Goal: Book appointment/travel/reservation

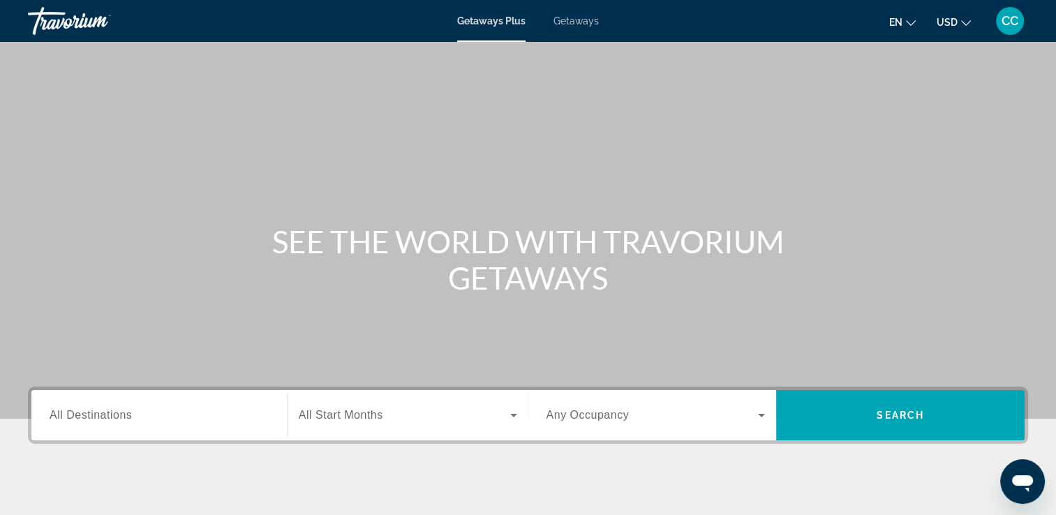
click at [119, 413] on span "All Destinations" at bounding box center [91, 415] width 82 height 12
click at [119, 413] on input "Destination All Destinations" at bounding box center [159, 416] width 219 height 17
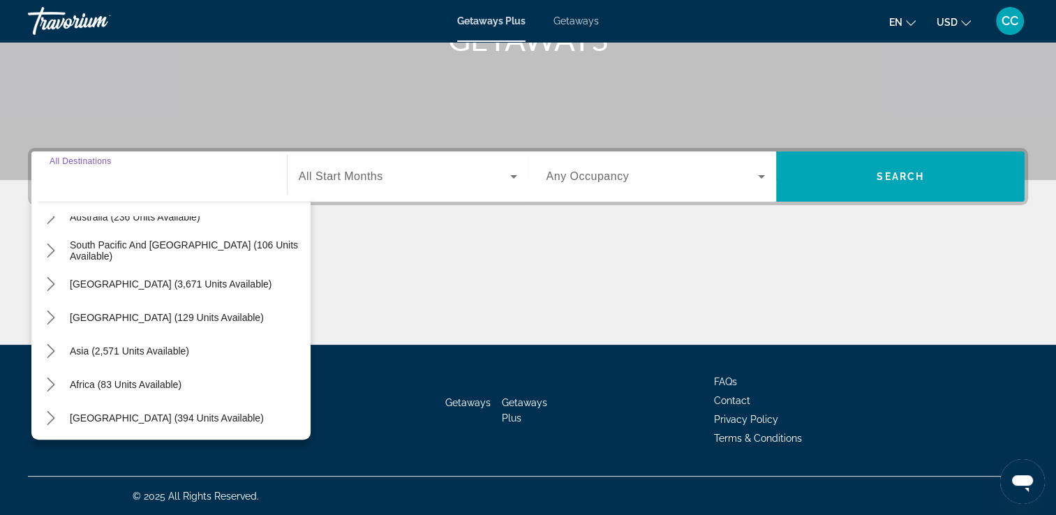
scroll to position [226, 0]
click at [150, 384] on span "Africa (83 units available)" at bounding box center [126, 382] width 112 height 11
type input "**********"
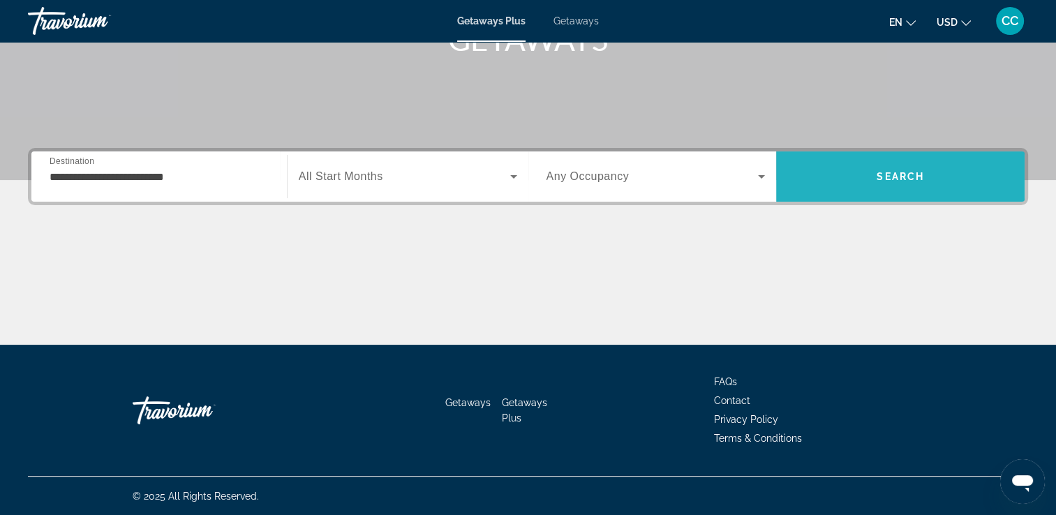
click at [894, 166] on span "Search" at bounding box center [900, 177] width 249 height 34
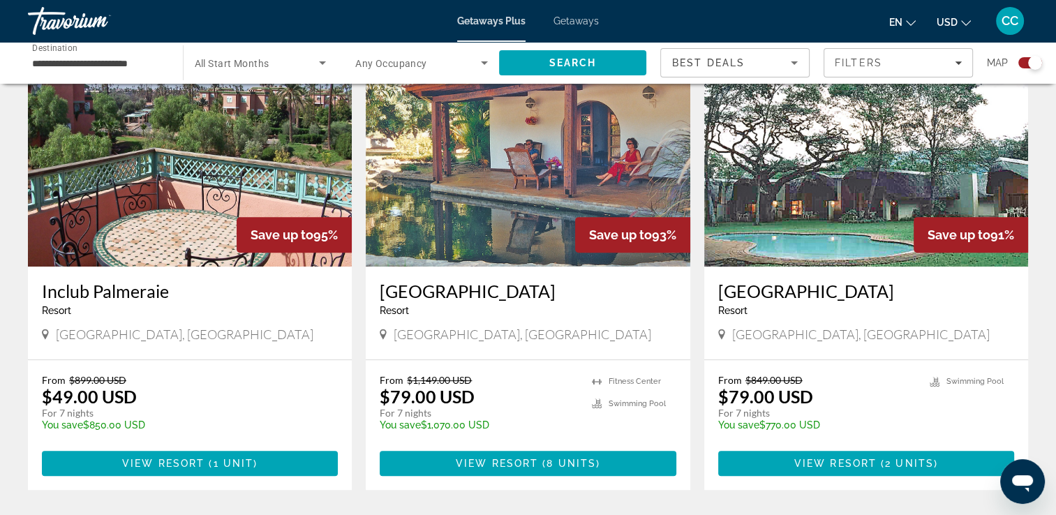
scroll to position [489, 0]
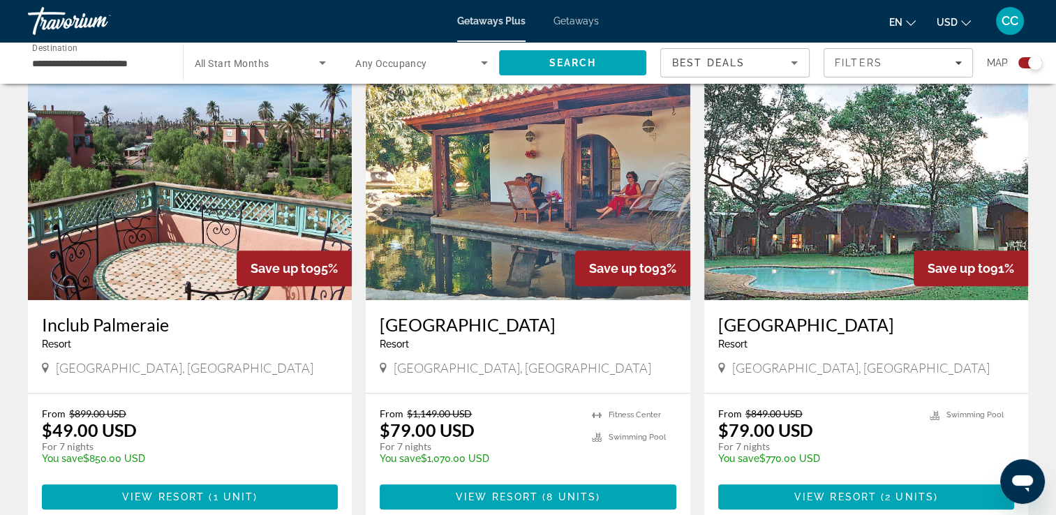
click at [836, 272] on img "Main content" at bounding box center [866, 188] width 324 height 223
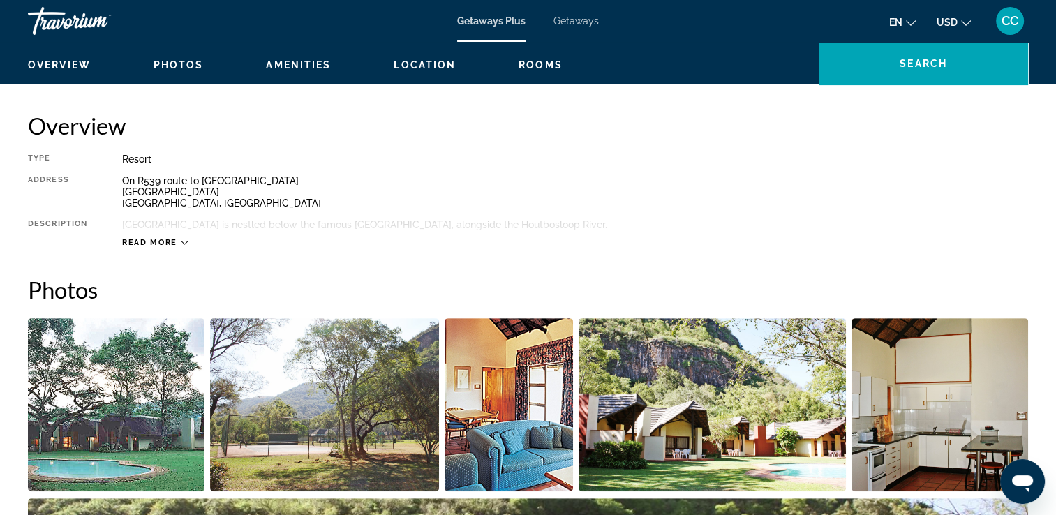
scroll to position [628, 0]
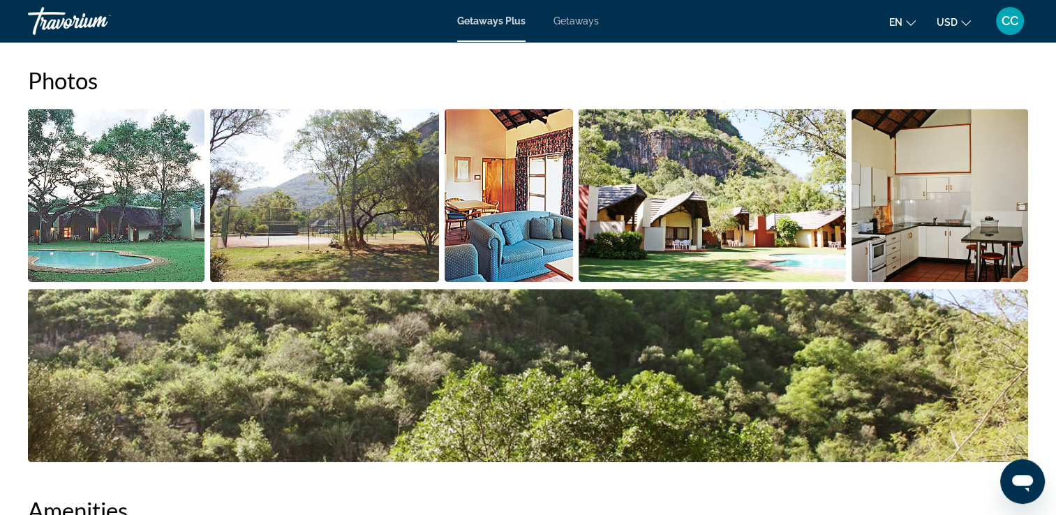
click at [498, 228] on img "Open full-screen image slider" at bounding box center [509, 195] width 128 height 173
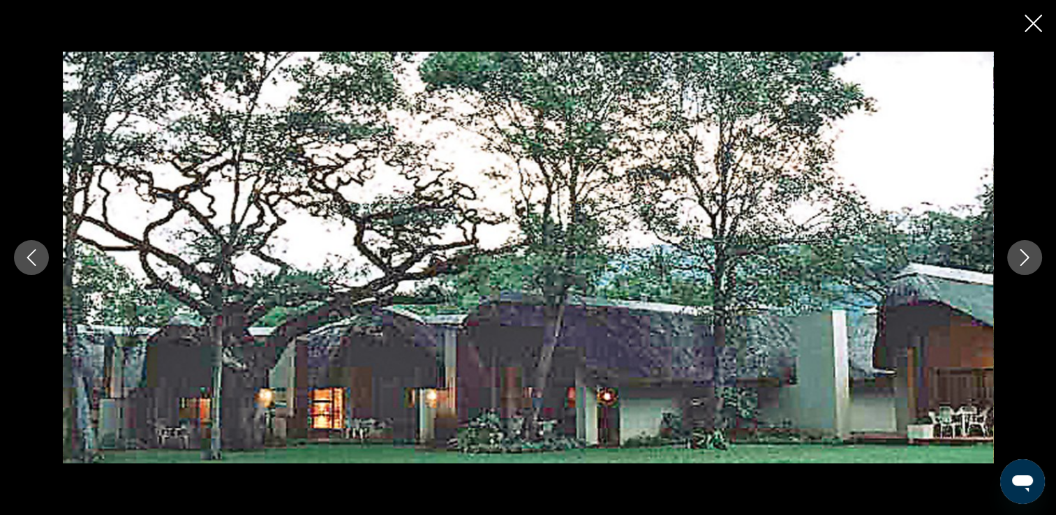
click at [1025, 268] on button "Next image" at bounding box center [1024, 257] width 35 height 35
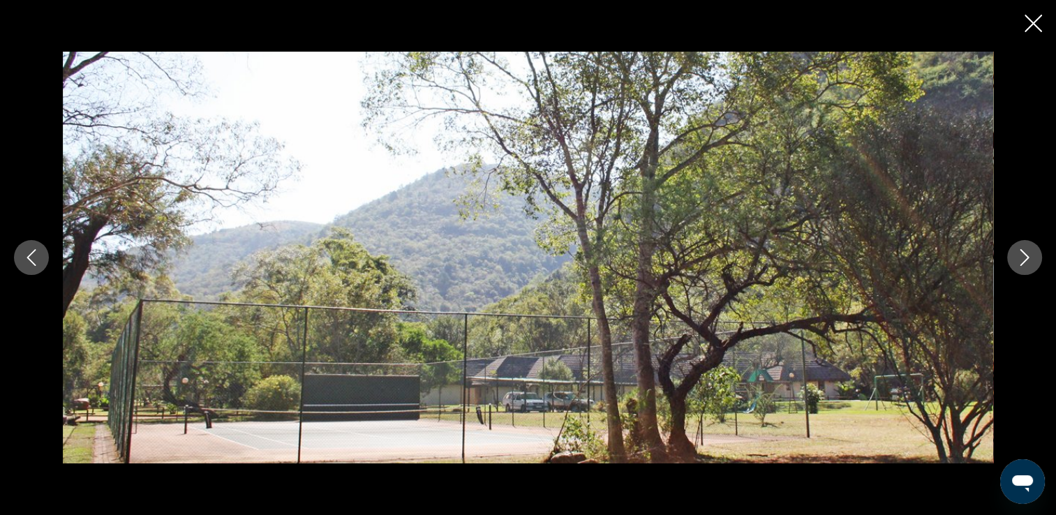
click at [1025, 268] on button "Next image" at bounding box center [1024, 257] width 35 height 35
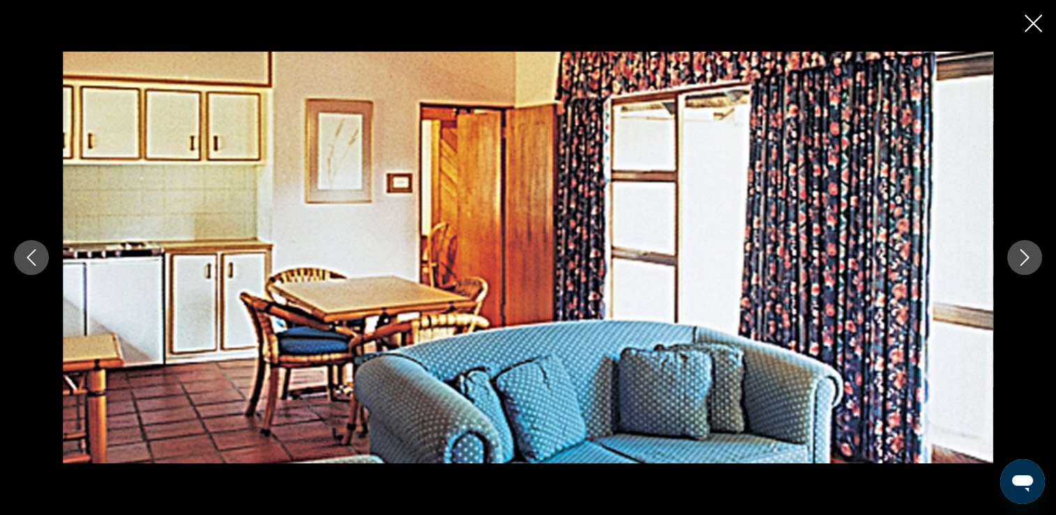
click at [1025, 268] on button "Next image" at bounding box center [1024, 257] width 35 height 35
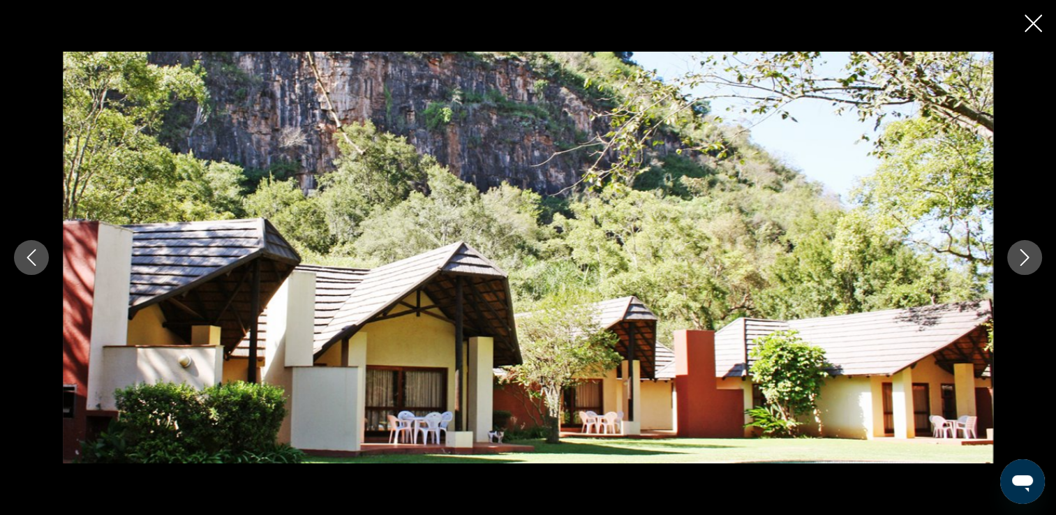
click at [1025, 268] on button "Next image" at bounding box center [1024, 257] width 35 height 35
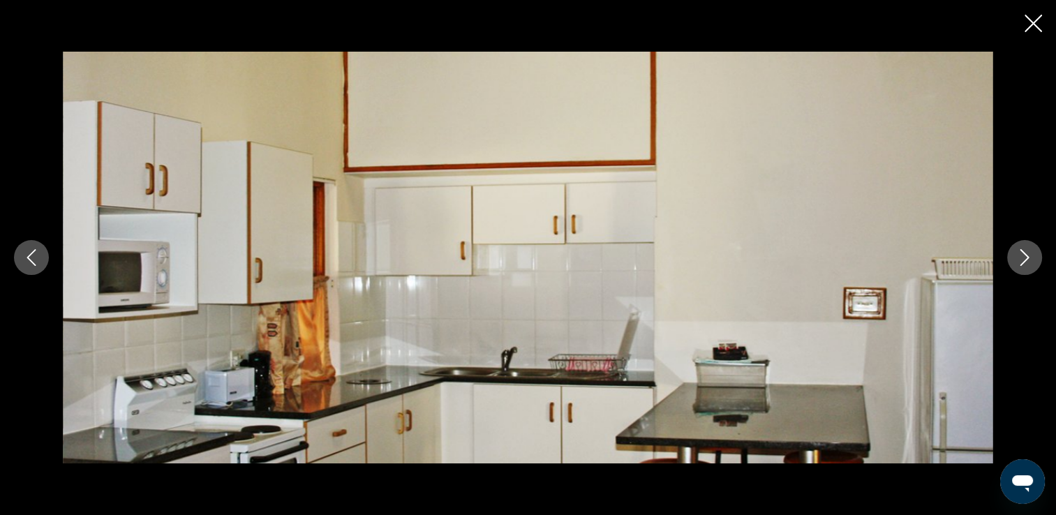
click at [1026, 269] on button "Next image" at bounding box center [1024, 257] width 35 height 35
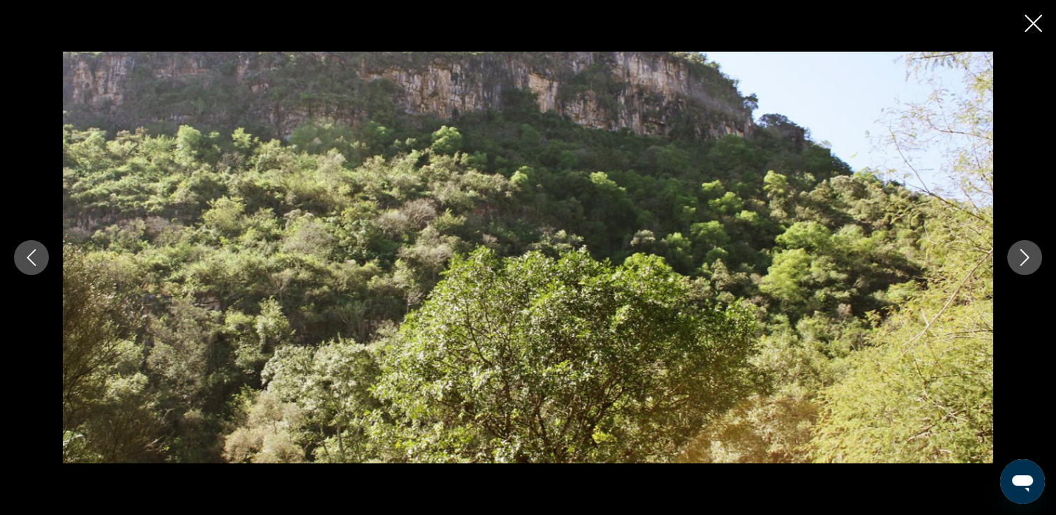
click at [1026, 269] on button "Next image" at bounding box center [1024, 257] width 35 height 35
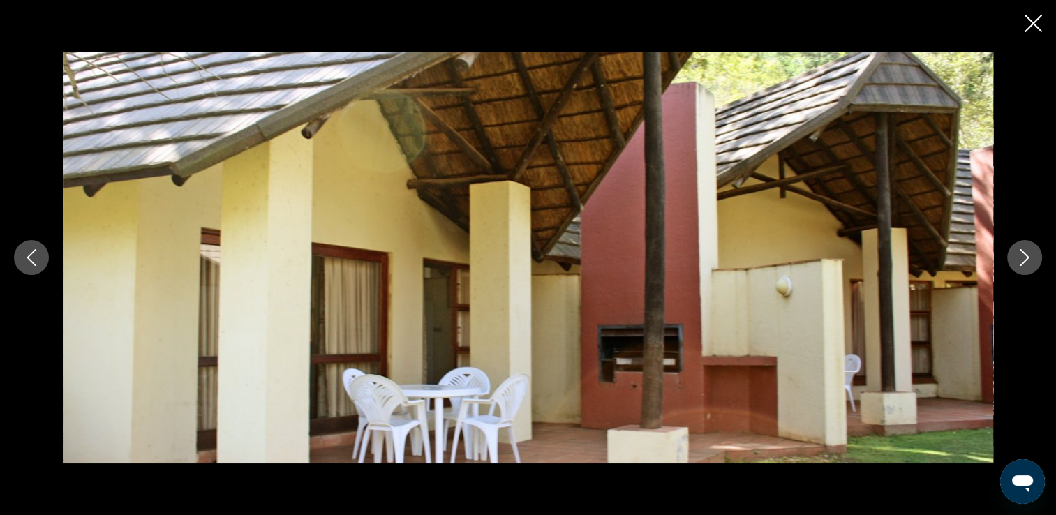
click at [1026, 269] on button "Next image" at bounding box center [1024, 257] width 35 height 35
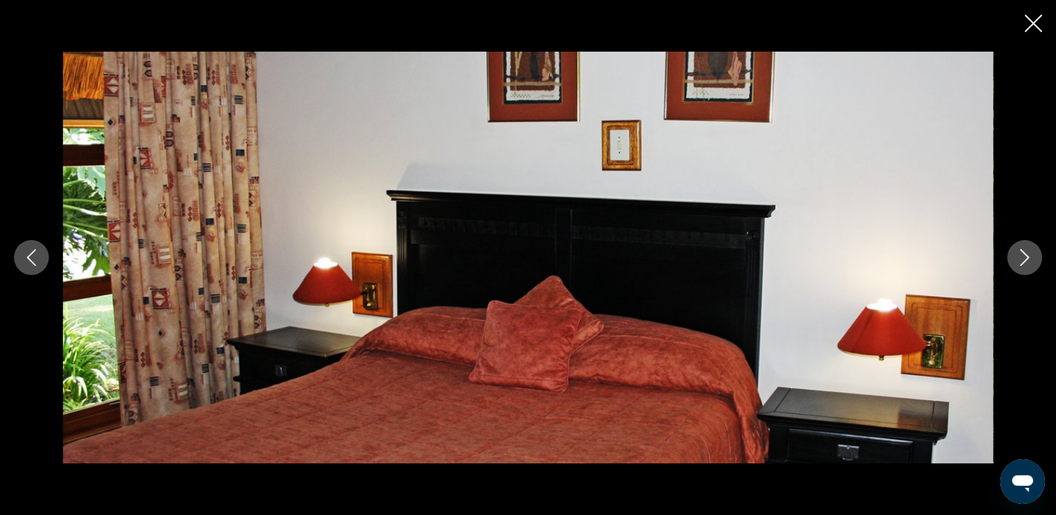
click at [1026, 269] on button "Next image" at bounding box center [1024, 257] width 35 height 35
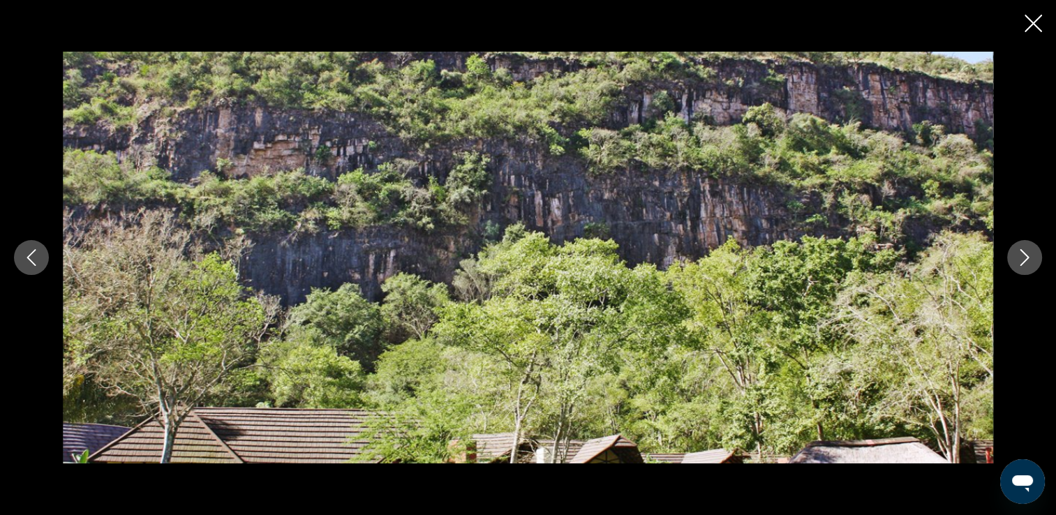
click at [1026, 269] on button "Next image" at bounding box center [1024, 257] width 35 height 35
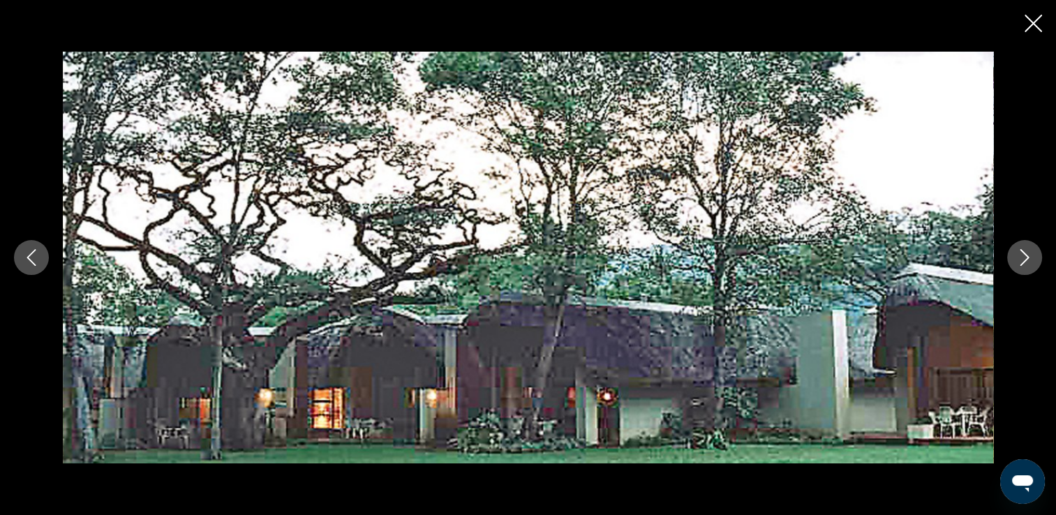
click at [1028, 20] on icon "Close slideshow" at bounding box center [1033, 23] width 17 height 17
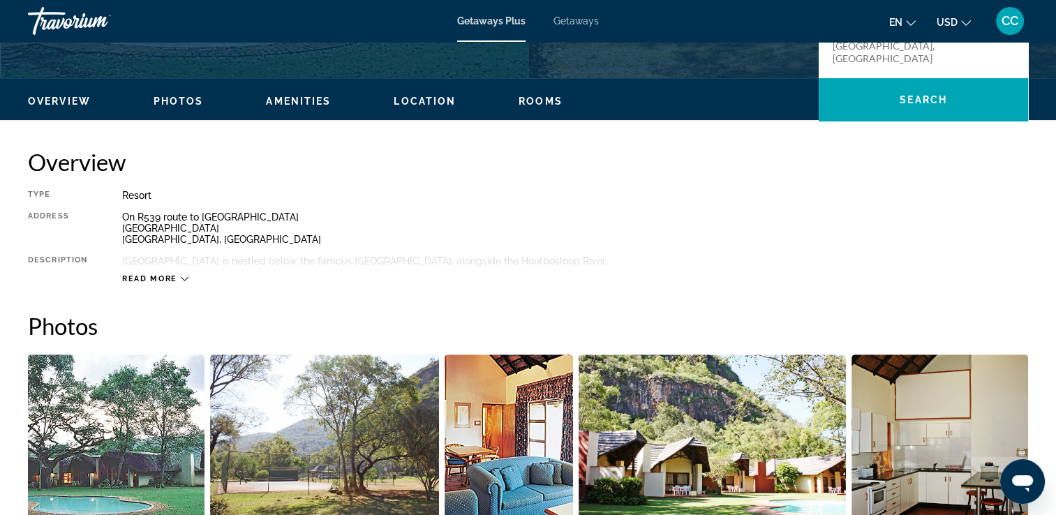
scroll to position [288, 0]
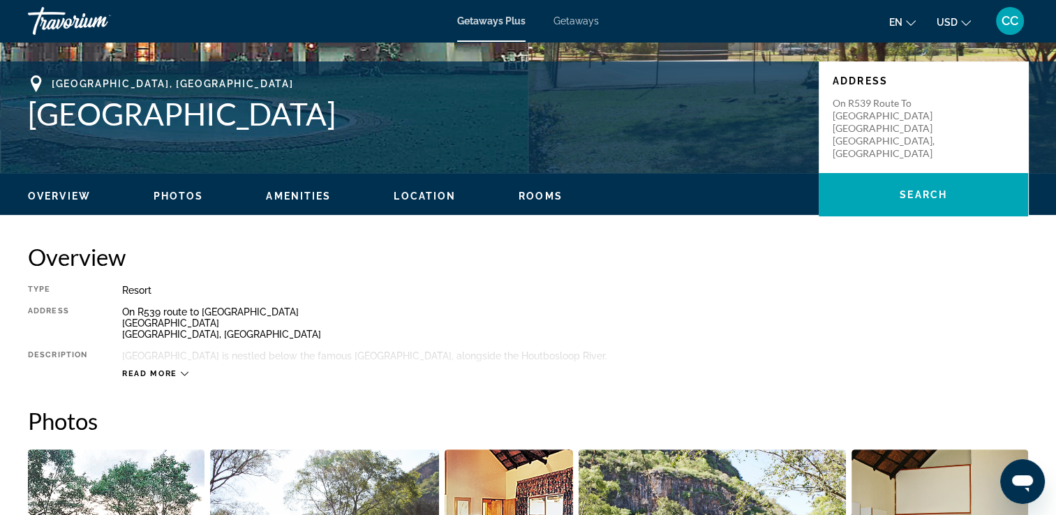
click at [186, 375] on icon "Main content" at bounding box center [185, 374] width 8 height 8
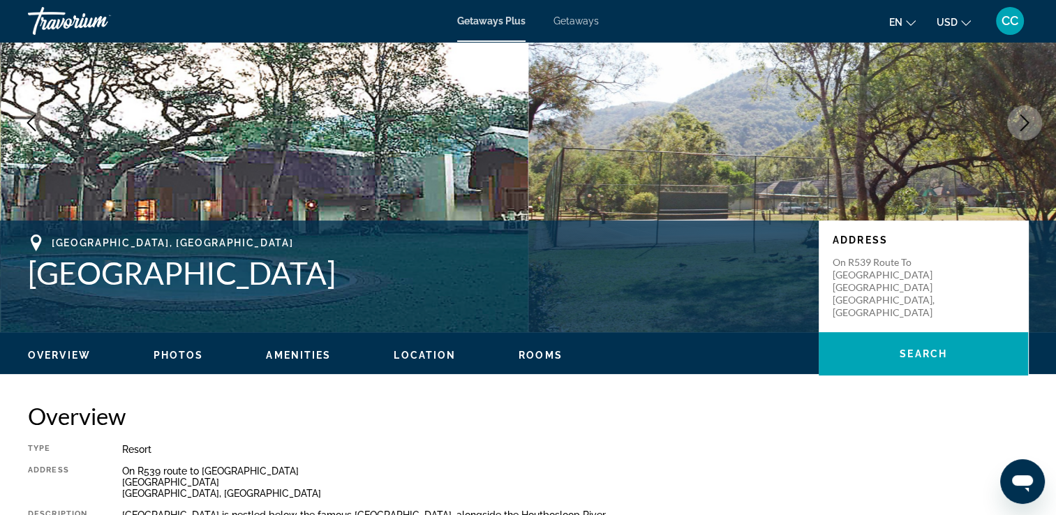
scroll to position [78, 0]
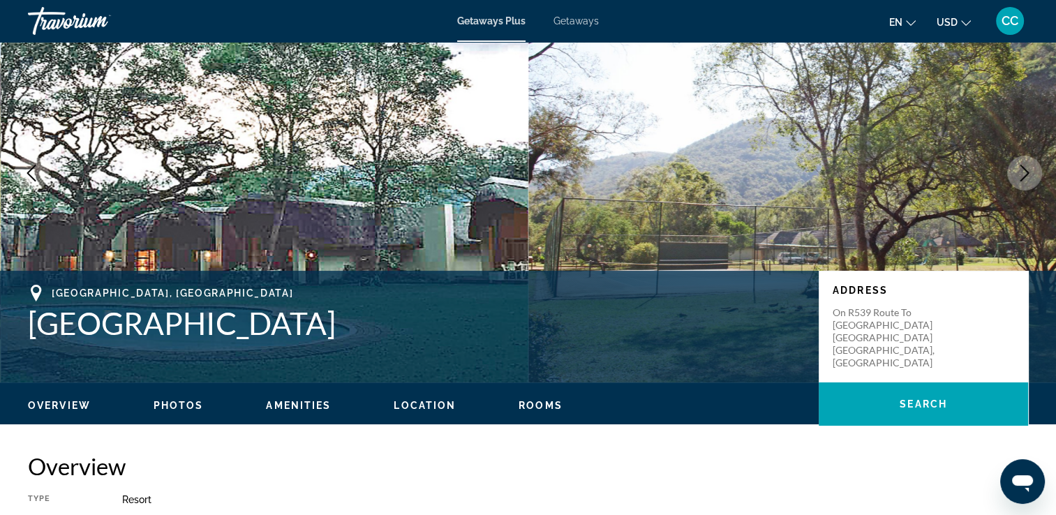
click at [435, 406] on span "Location" at bounding box center [425, 405] width 62 height 11
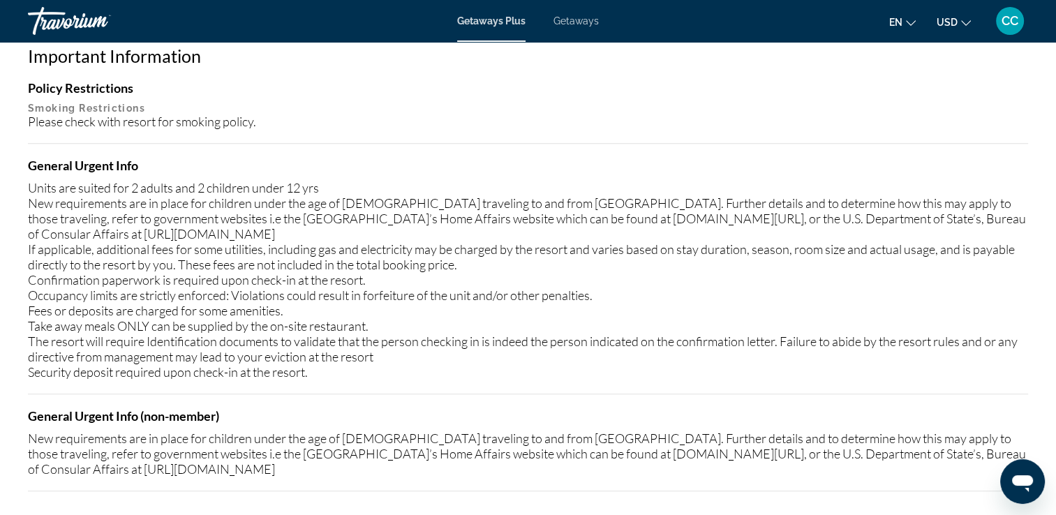
scroll to position [1023, 0]
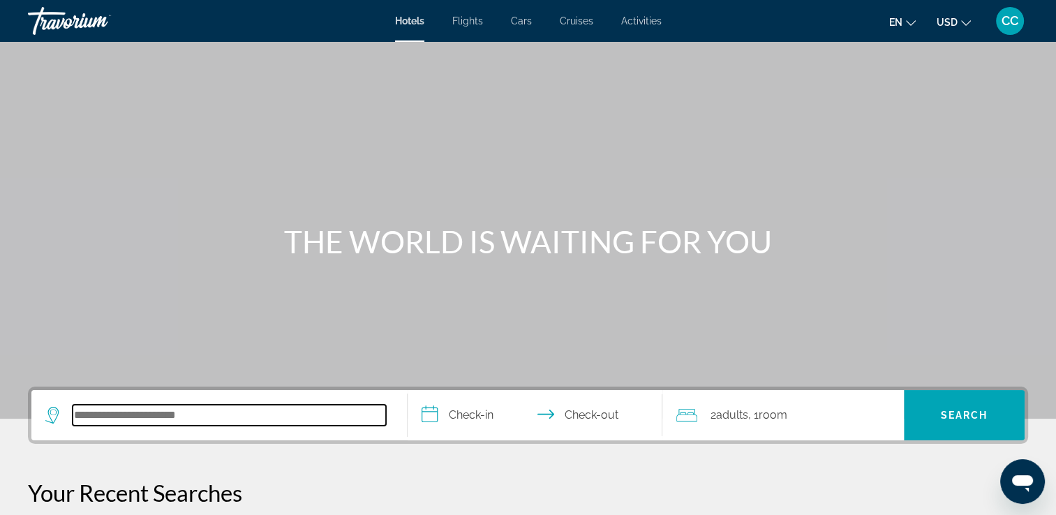
click at [131, 425] on input "Search hotel destination" at bounding box center [229, 415] width 313 height 21
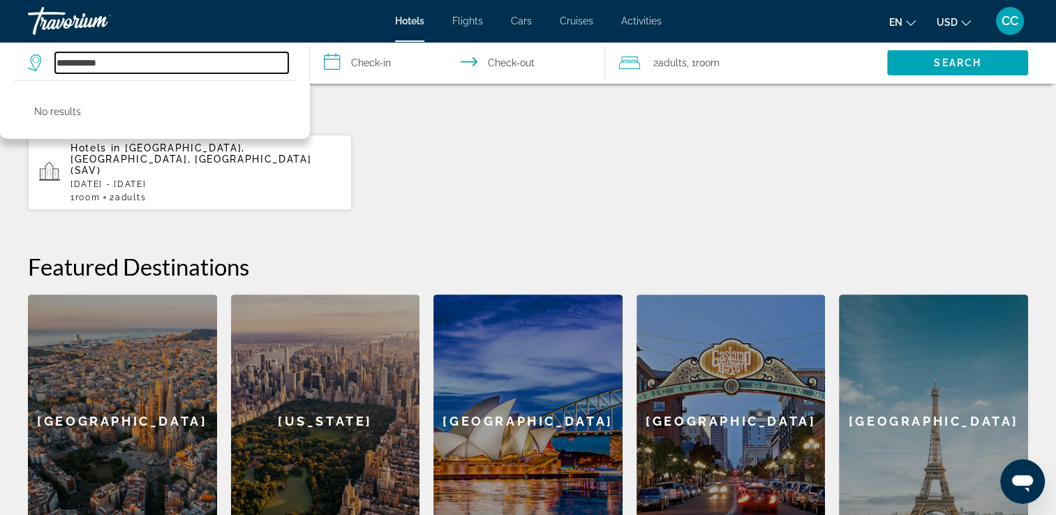
scroll to position [410, 0]
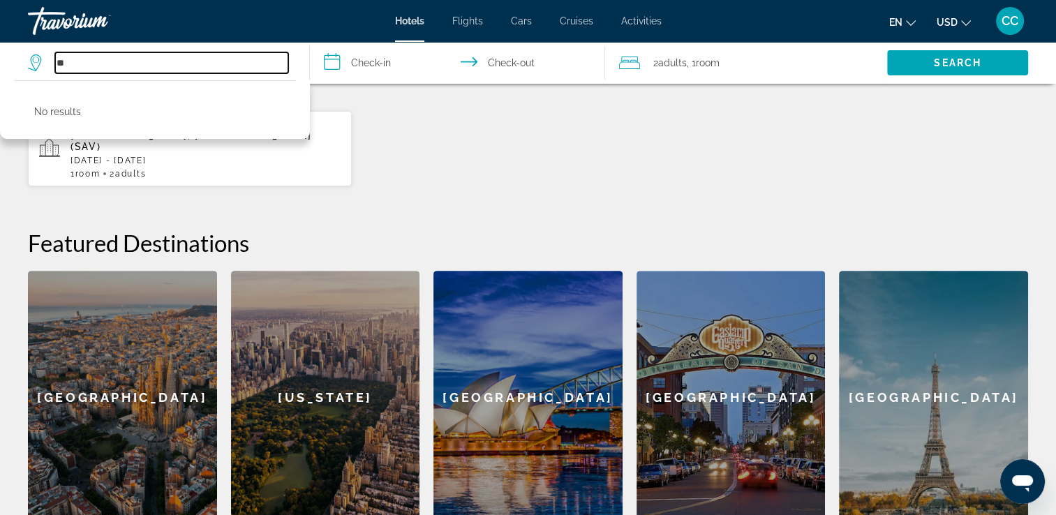
type input "*"
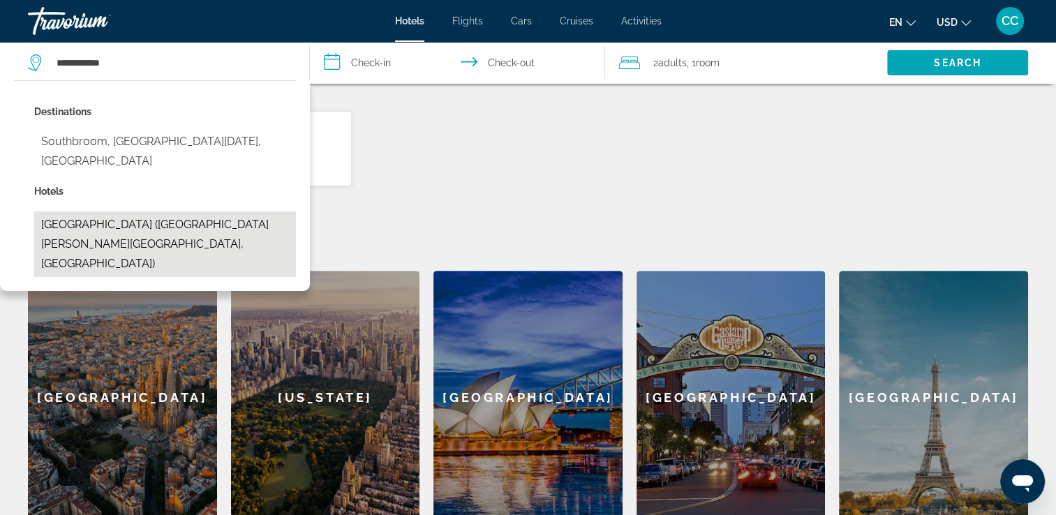
click at [104, 212] on button "[GEOGRAPHIC_DATA] ([GEOGRAPHIC_DATA][PERSON_NAME][GEOGRAPHIC_DATA], [GEOGRAPHIC…" at bounding box center [165, 245] width 262 height 66
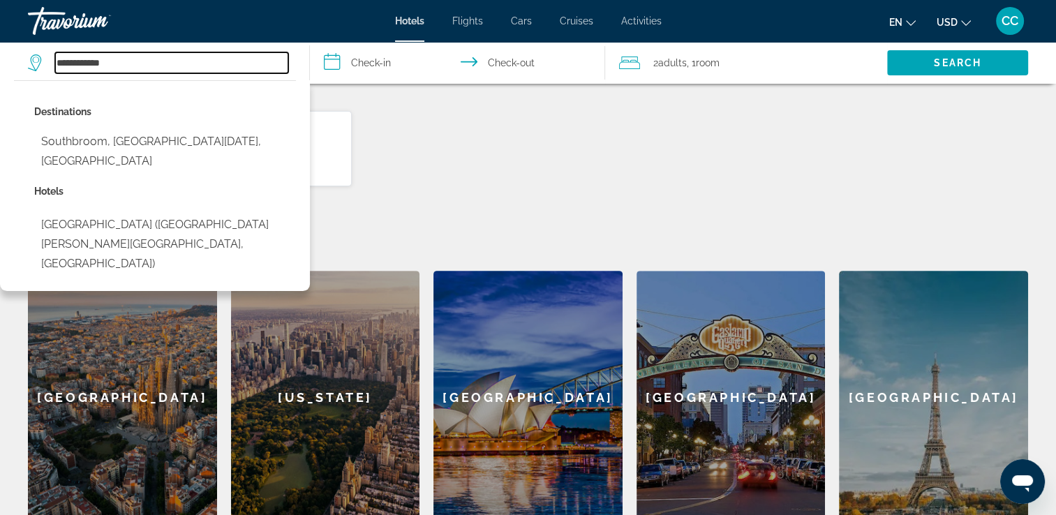
type input "**********"
